Goal: Task Accomplishment & Management: Use online tool/utility

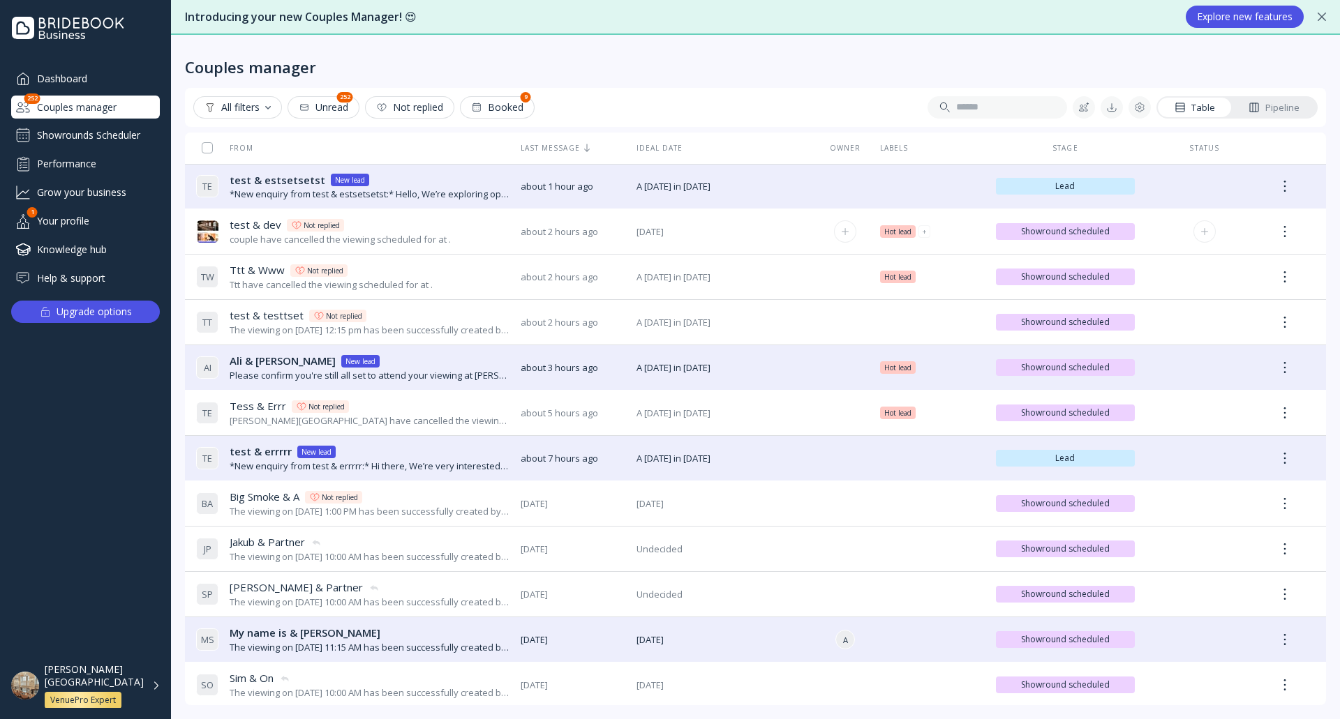
click at [454, 234] on div "test & dev test & dev Not replied couple have cancelled the viewing scheduled f…" at bounding box center [352, 231] width 313 height 39
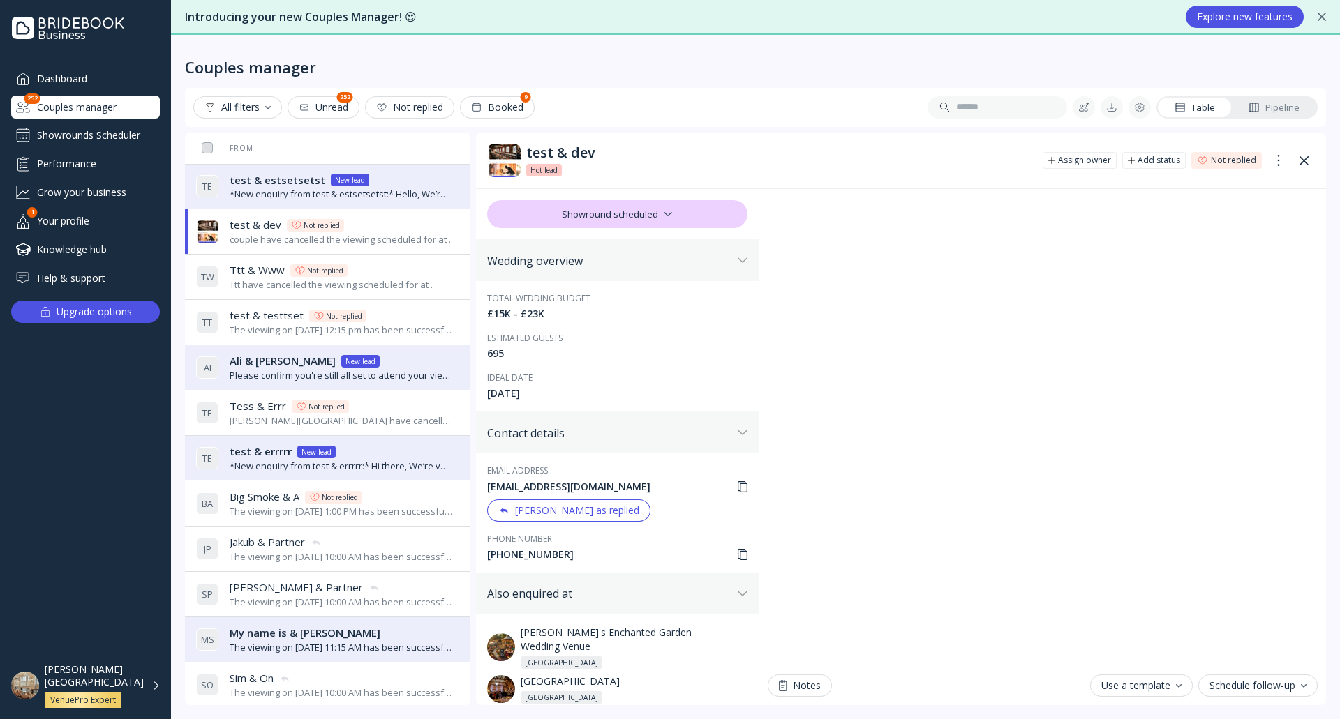
click at [408, 329] on div "The viewing on [DATE] 12:15 pm has been successfully created by [PERSON_NAME][G…" at bounding box center [342, 330] width 224 height 13
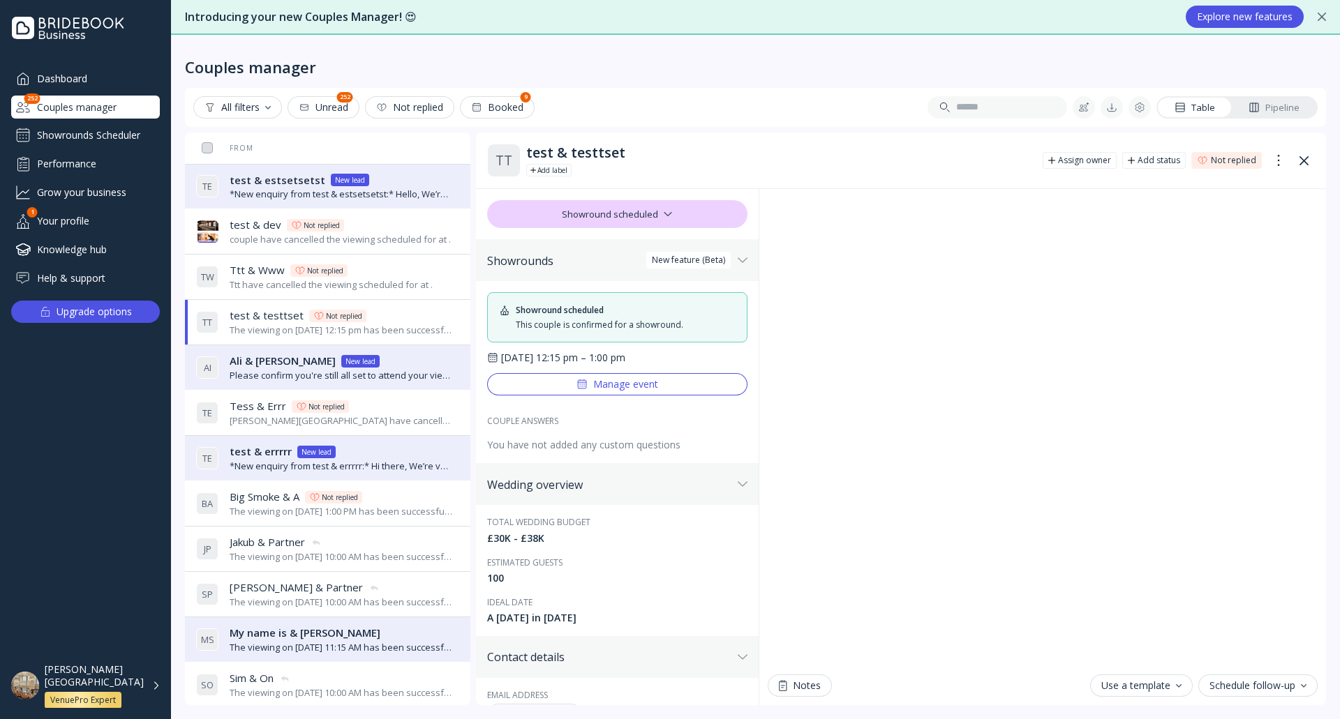
click at [401, 276] on div "Ttt & Www [PERSON_NAME] & Www Not replied" at bounding box center [331, 270] width 203 height 15
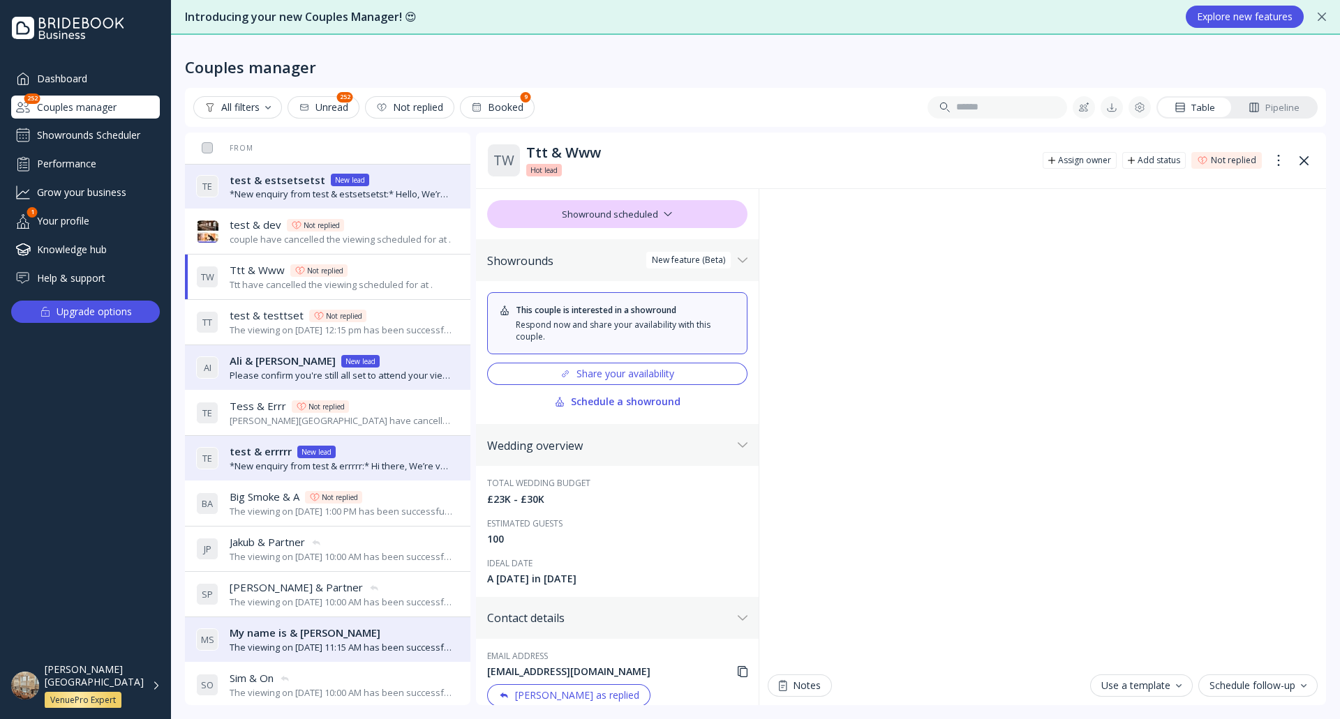
click at [408, 412] on div "Tess & Errr Tess & [PERSON_NAME] Not replied" at bounding box center [342, 406] width 224 height 15
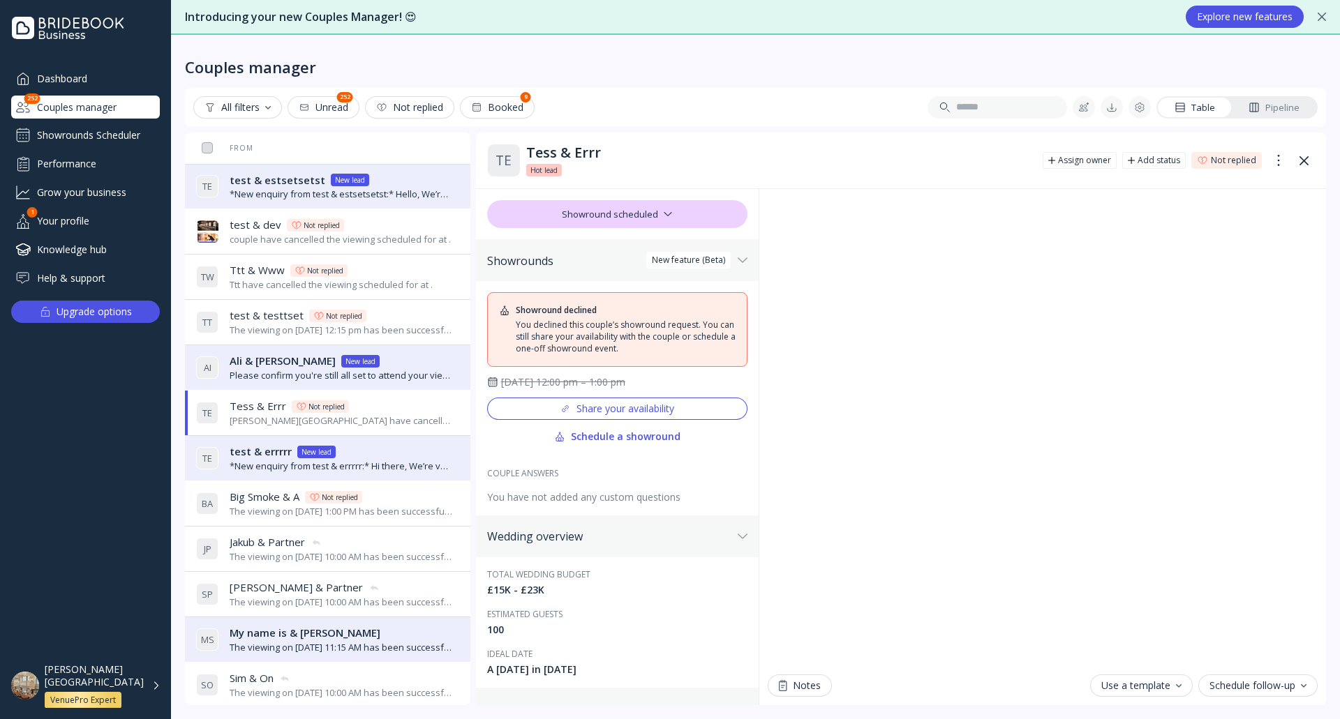
click at [93, 137] on div "Showrounds Scheduler" at bounding box center [85, 135] width 149 height 22
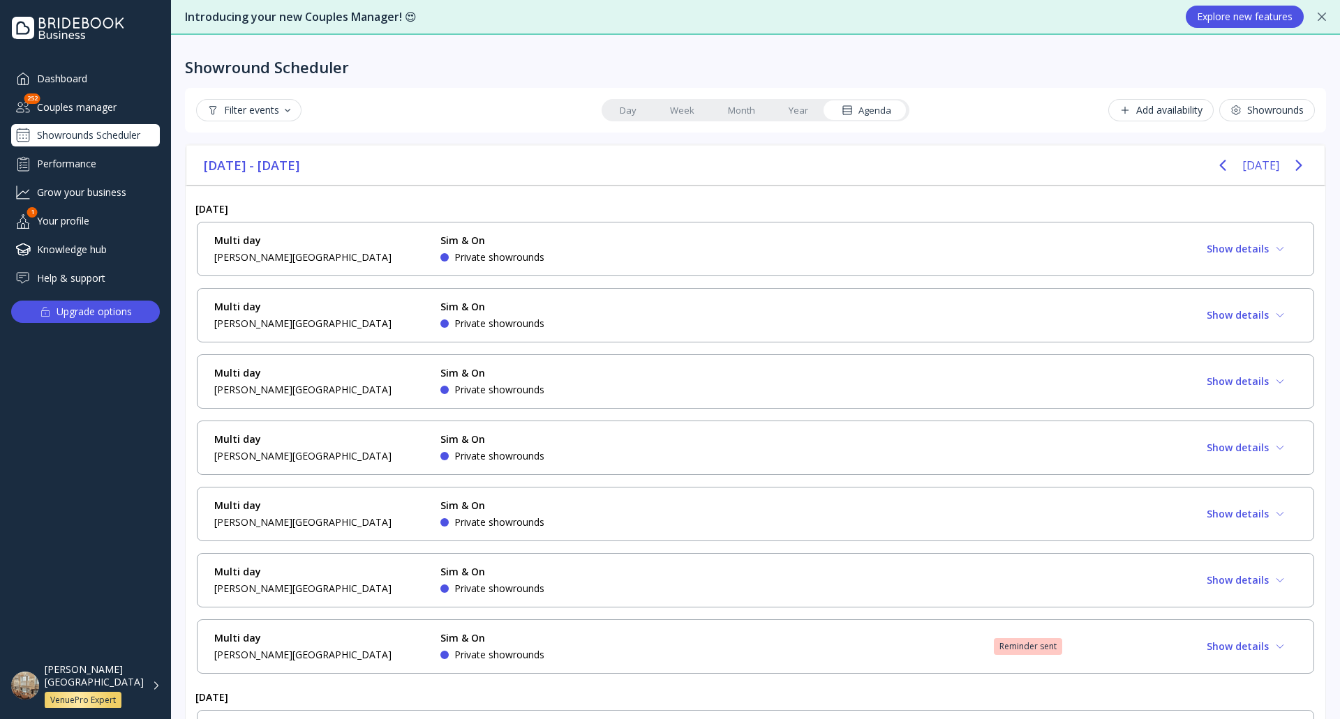
click at [1232, 103] on button "Showrounds" at bounding box center [1267, 110] width 96 height 22
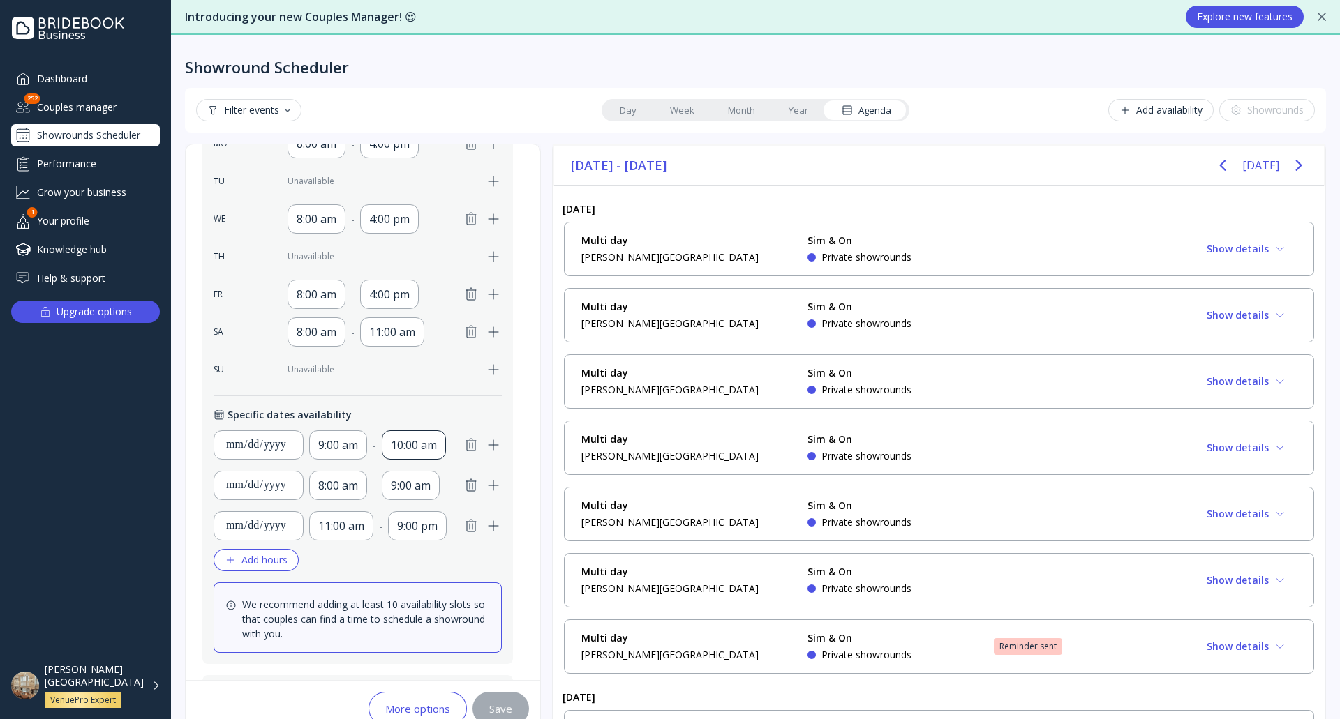
scroll to position [534, 0]
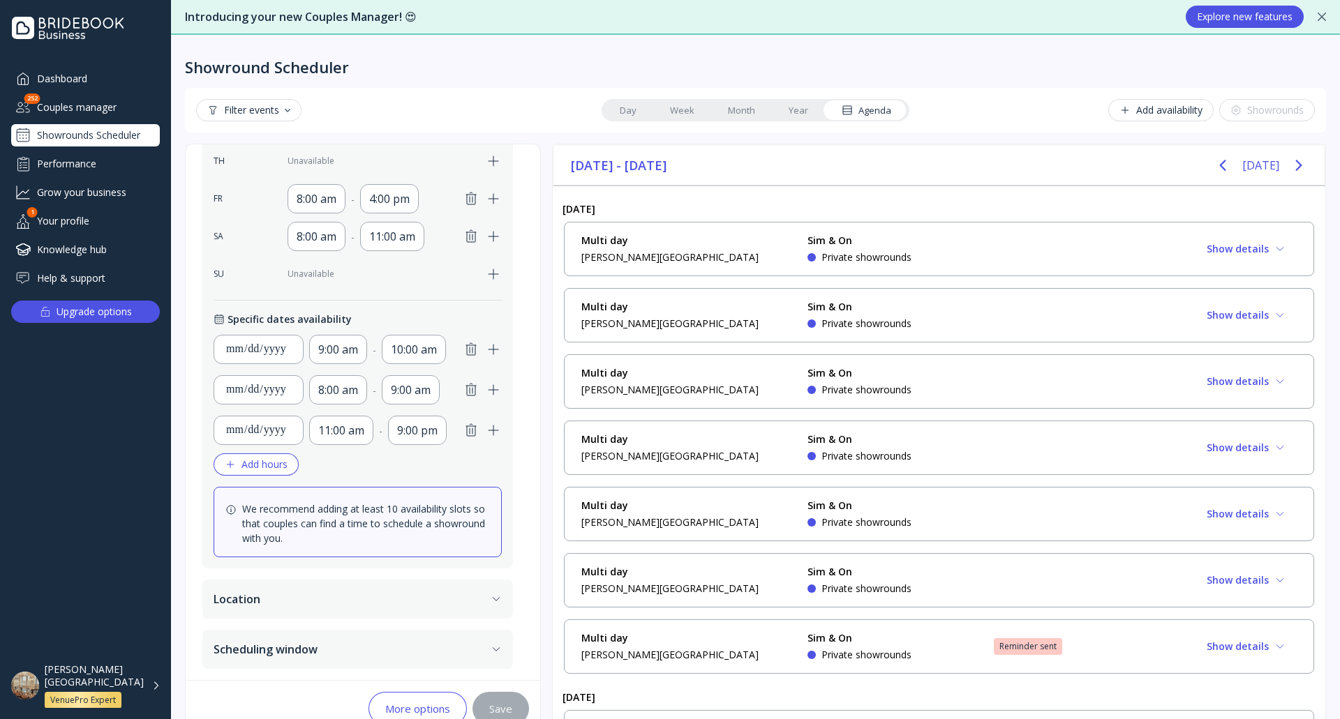
click at [349, 633] on button "Scheduling window" at bounding box center [357, 649] width 311 height 39
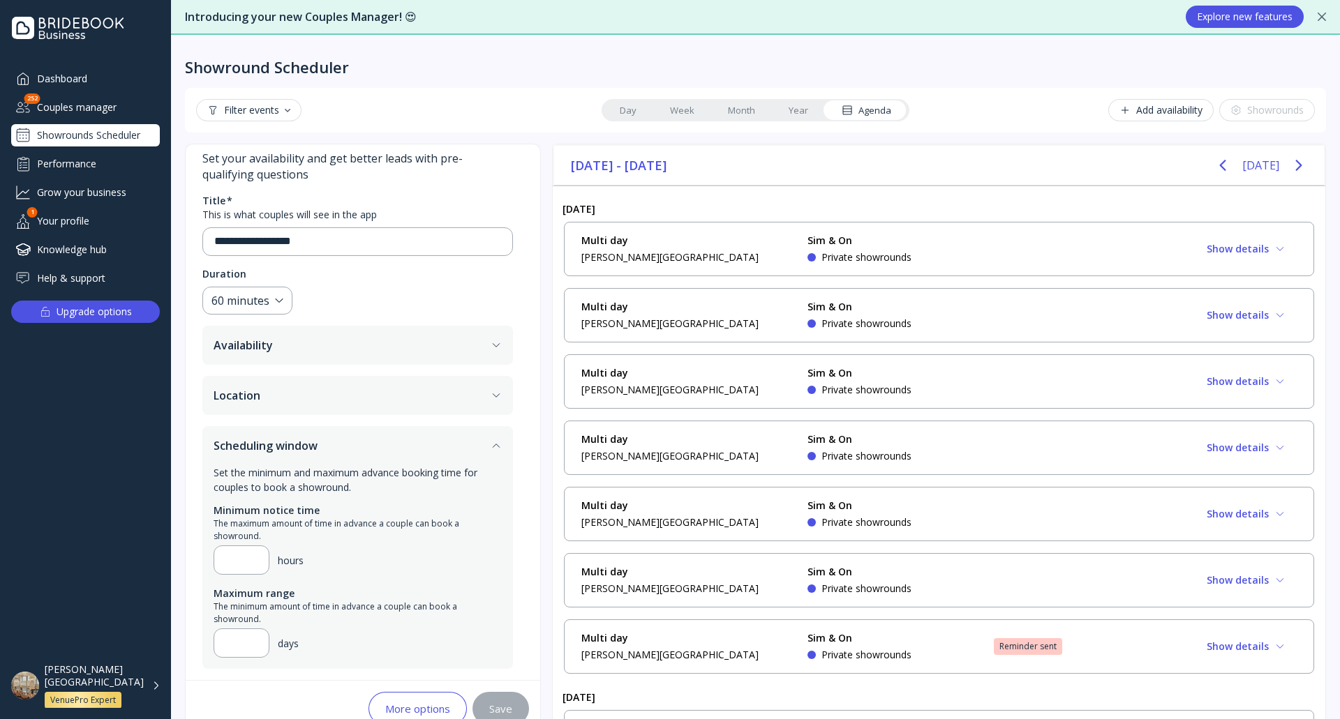
scroll to position [32, 0]
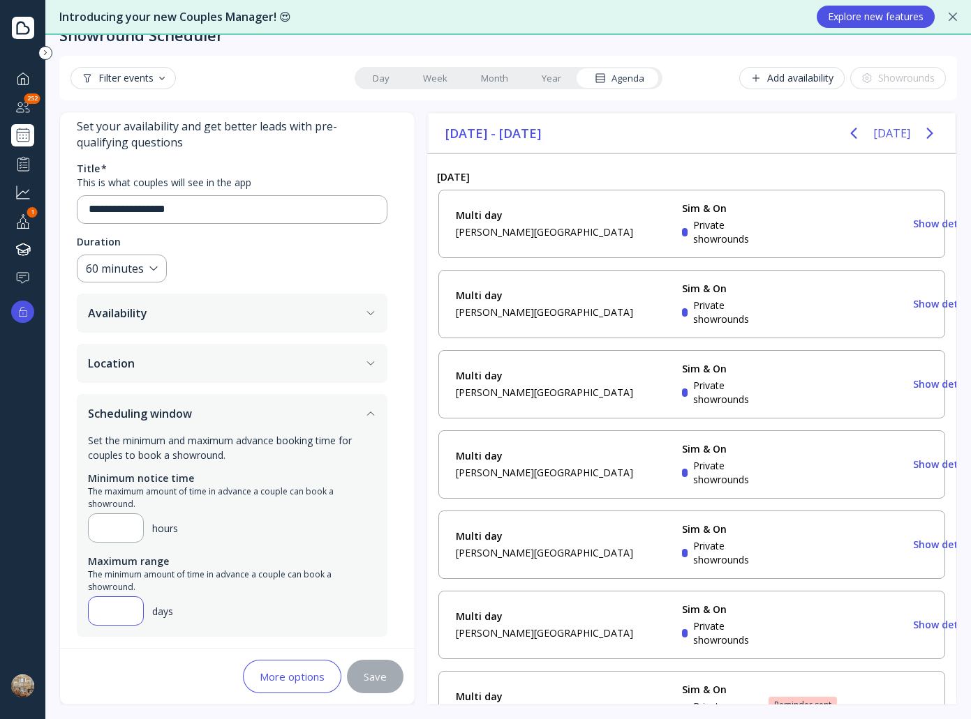
click at [121, 616] on input "**" at bounding box center [116, 611] width 32 height 17
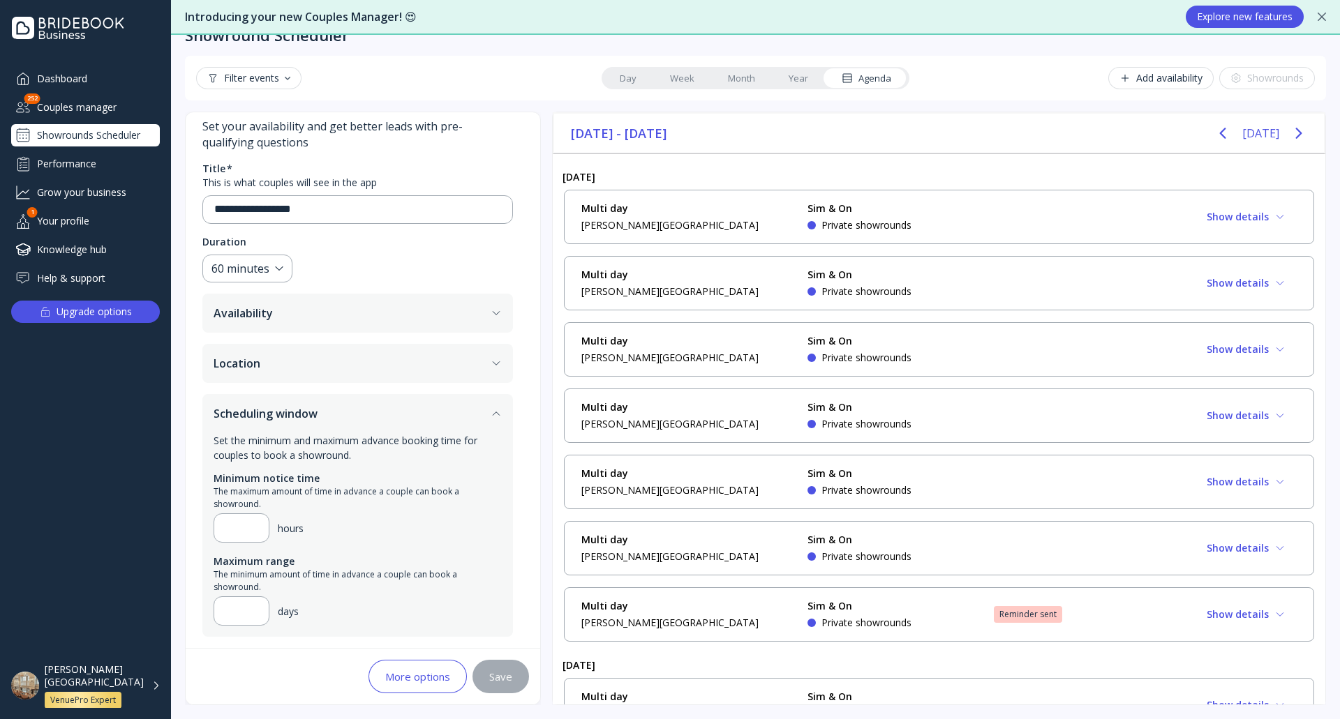
click at [97, 75] on div "Dashboard" at bounding box center [85, 78] width 149 height 23
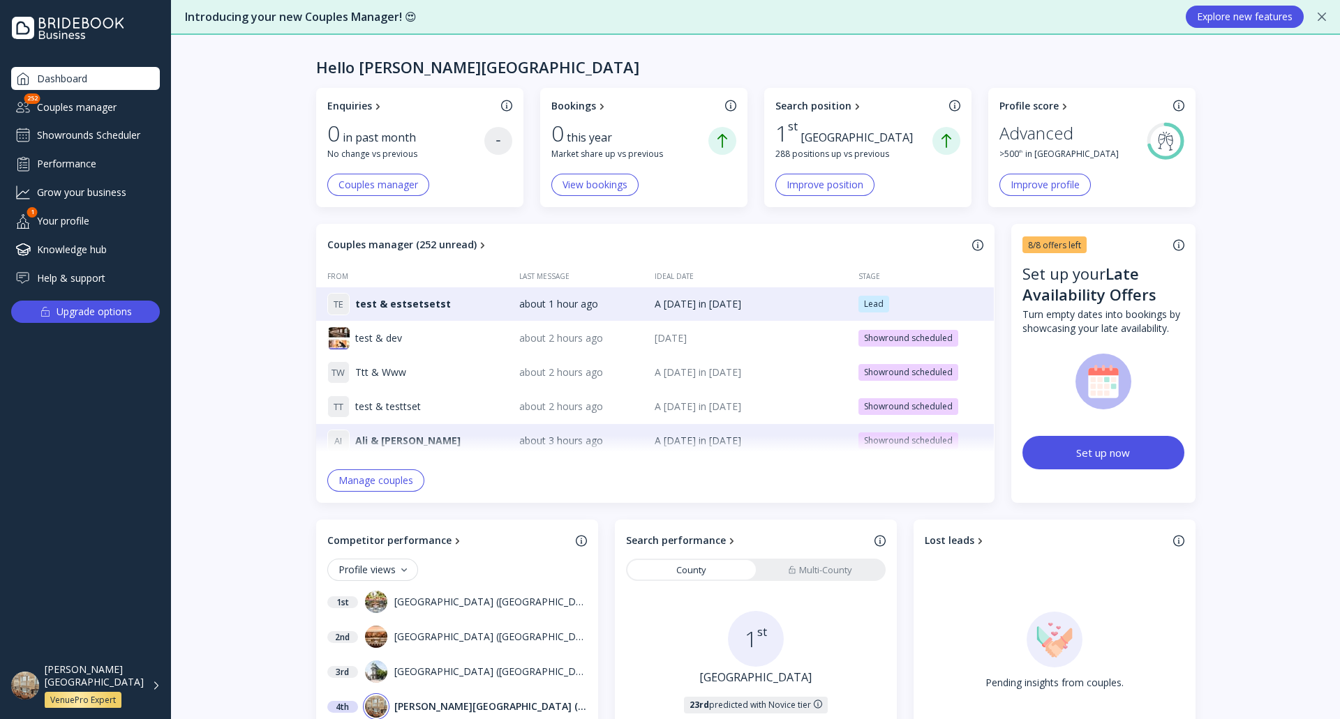
click at [121, 141] on div "Showrounds Scheduler" at bounding box center [85, 135] width 149 height 22
